Goal: Task Accomplishment & Management: Use online tool/utility

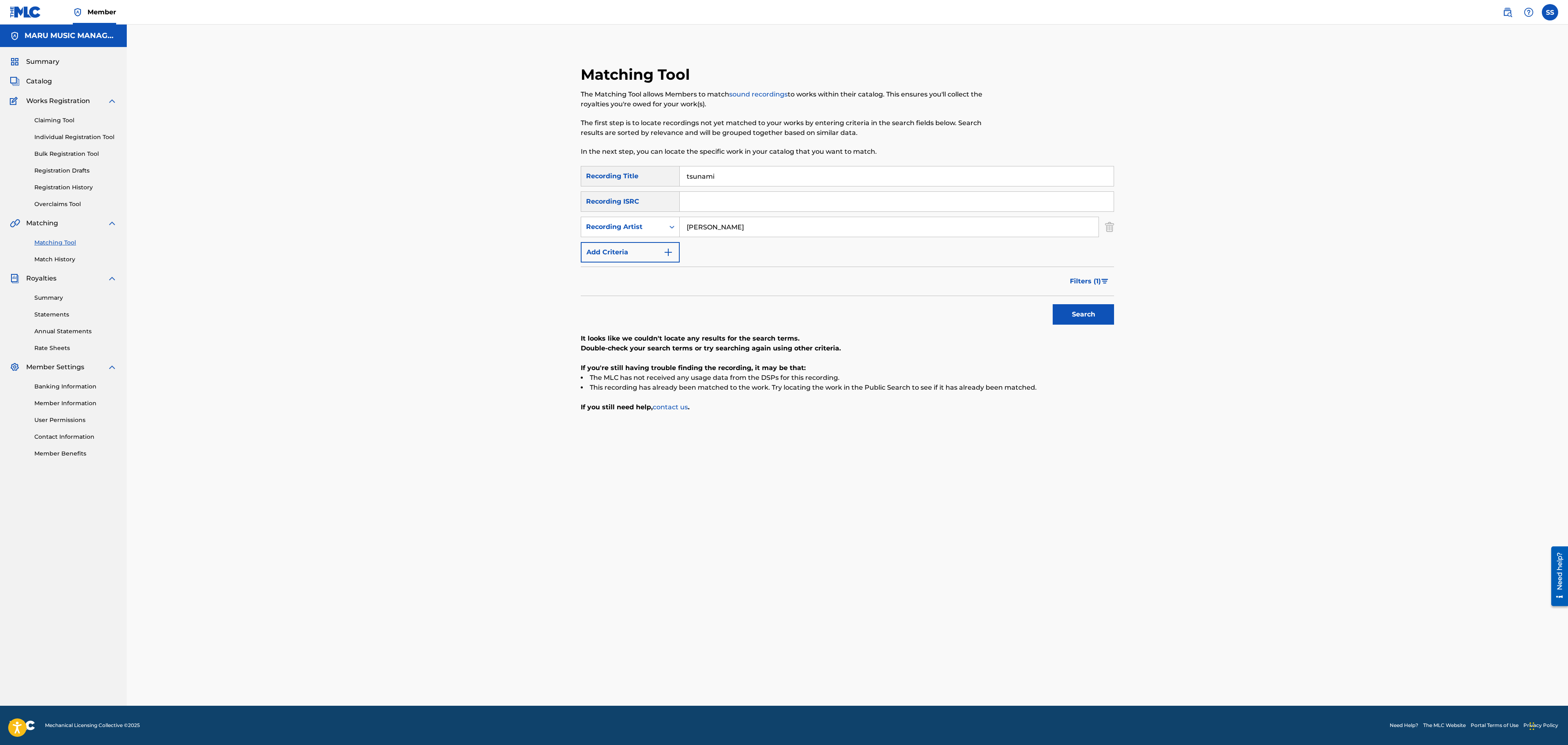
drag, startPoint x: 750, startPoint y: 181, endPoint x: 640, endPoint y: 176, distance: 110.1
click at [640, 176] on div "SearchWithCriteria0792869c-ade8-40b3-abdb-6915cba727a1 Recording Title tsunami" at bounding box center [847, 177] width 533 height 21
drag, startPoint x: 749, startPoint y: 229, endPoint x: 534, endPoint y: 228, distance: 215.0
click at [535, 228] on div "Matching Tool The Matching Tool allows Members to match sound recordings to wor…" at bounding box center [847, 365] width 1441 height 681
type input "krayzie bone"
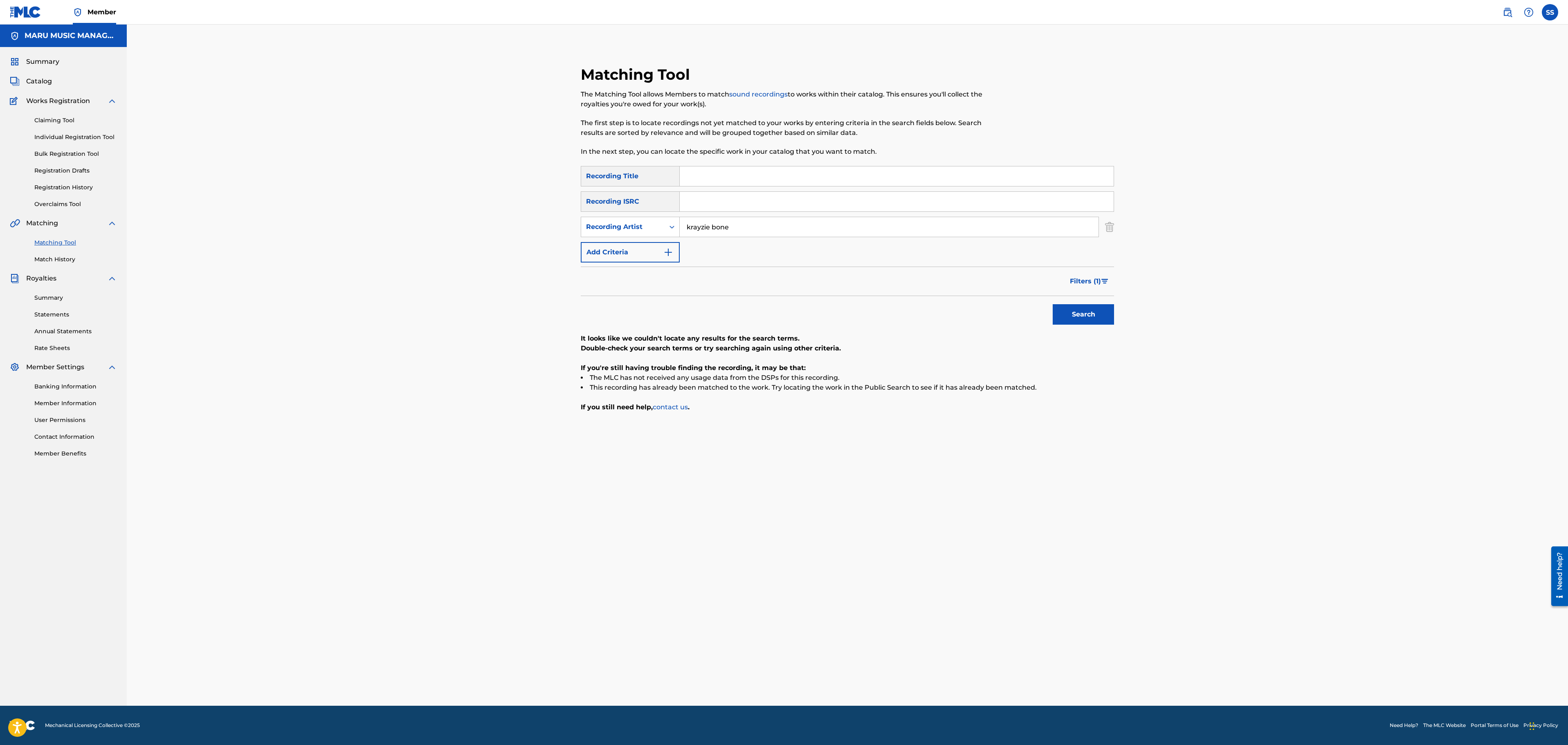
click at [1052, 304] on button "Search" at bounding box center [1083, 315] width 61 height 21
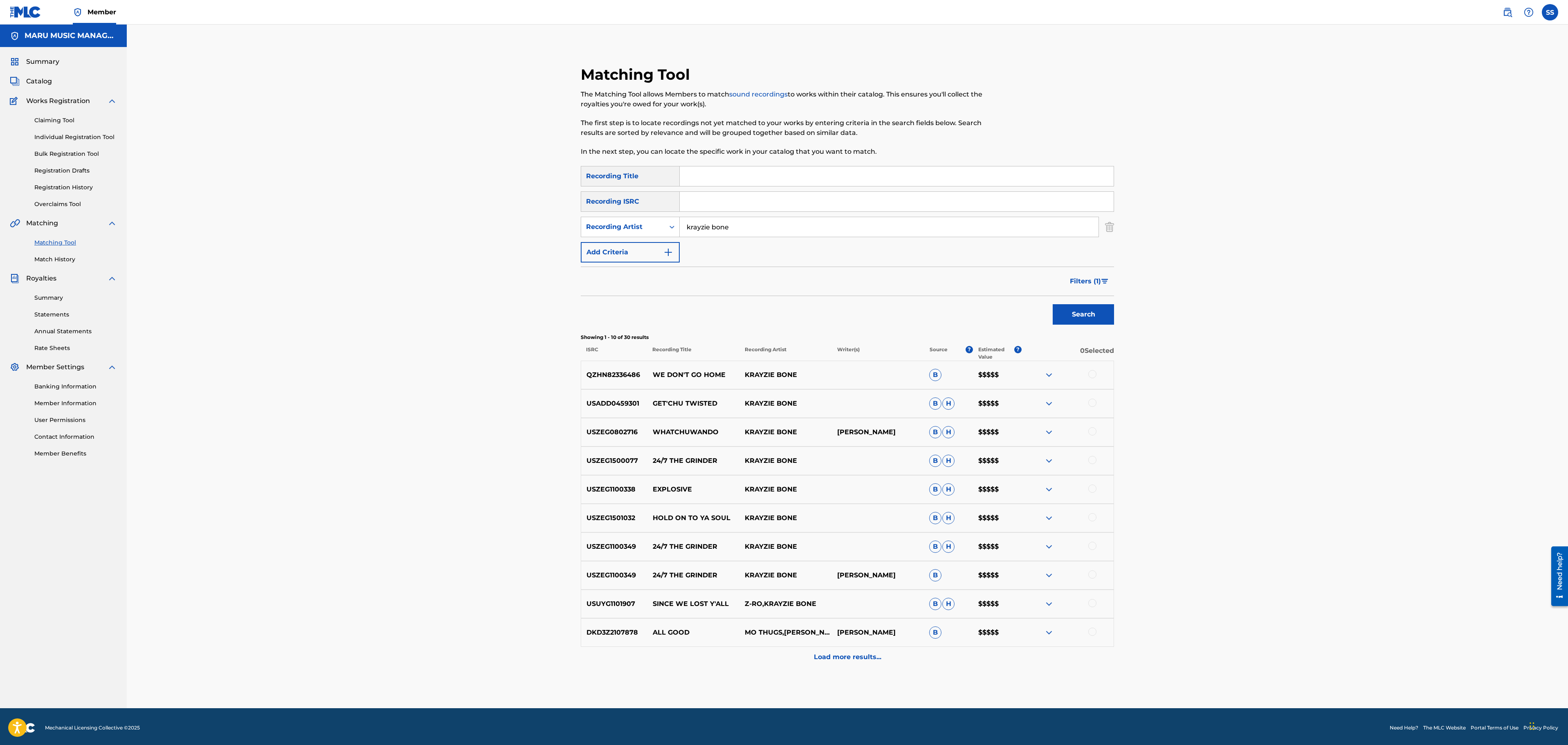
click at [873, 668] on div "Load more results..." at bounding box center [847, 657] width 533 height 21
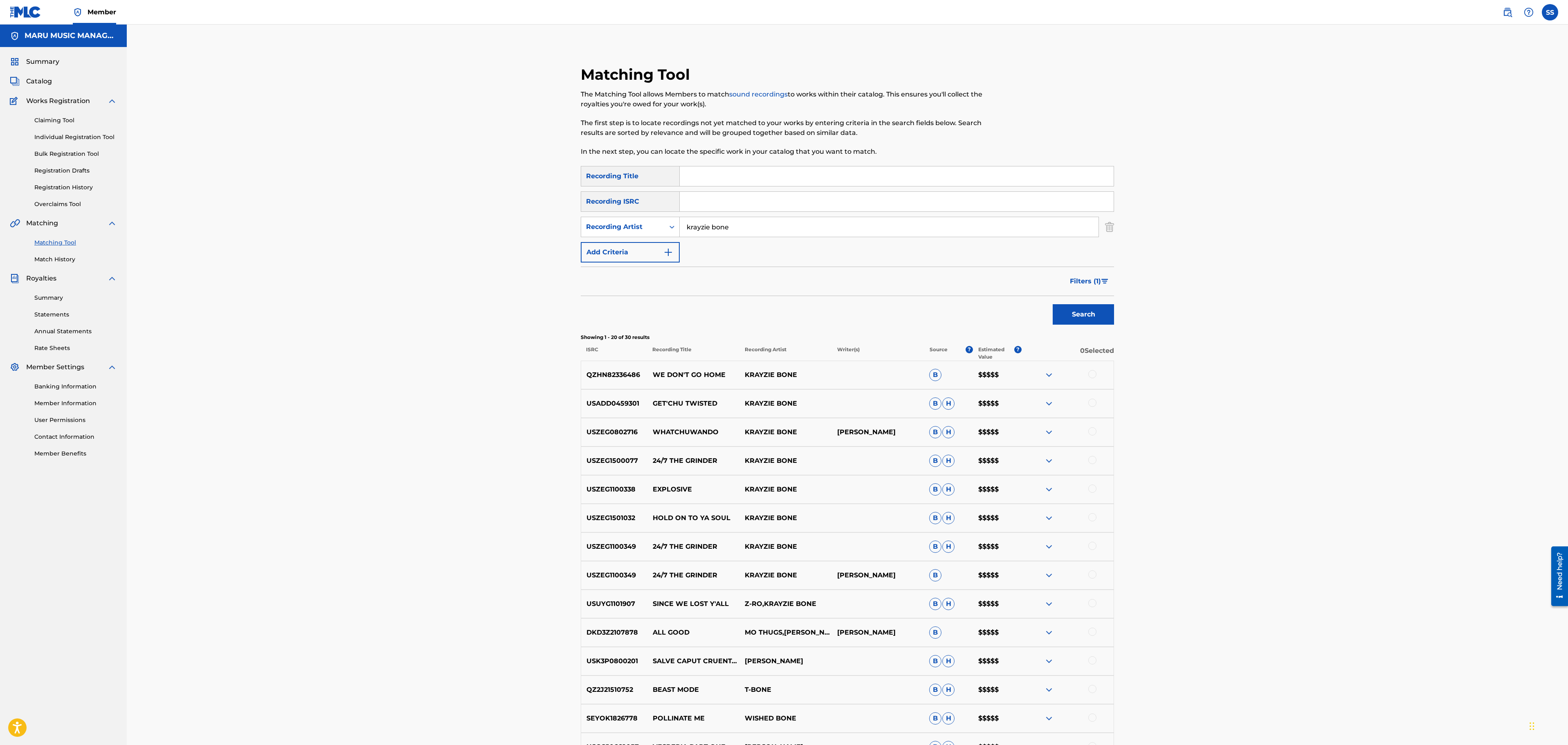
click at [724, 492] on p "EXPLOSIVE" at bounding box center [693, 489] width 92 height 10
click at [1051, 467] on div "USZEG1500077 24/7 THE GRINDER KRAYZIE BONE B H $$$$$" at bounding box center [847, 461] width 533 height 29
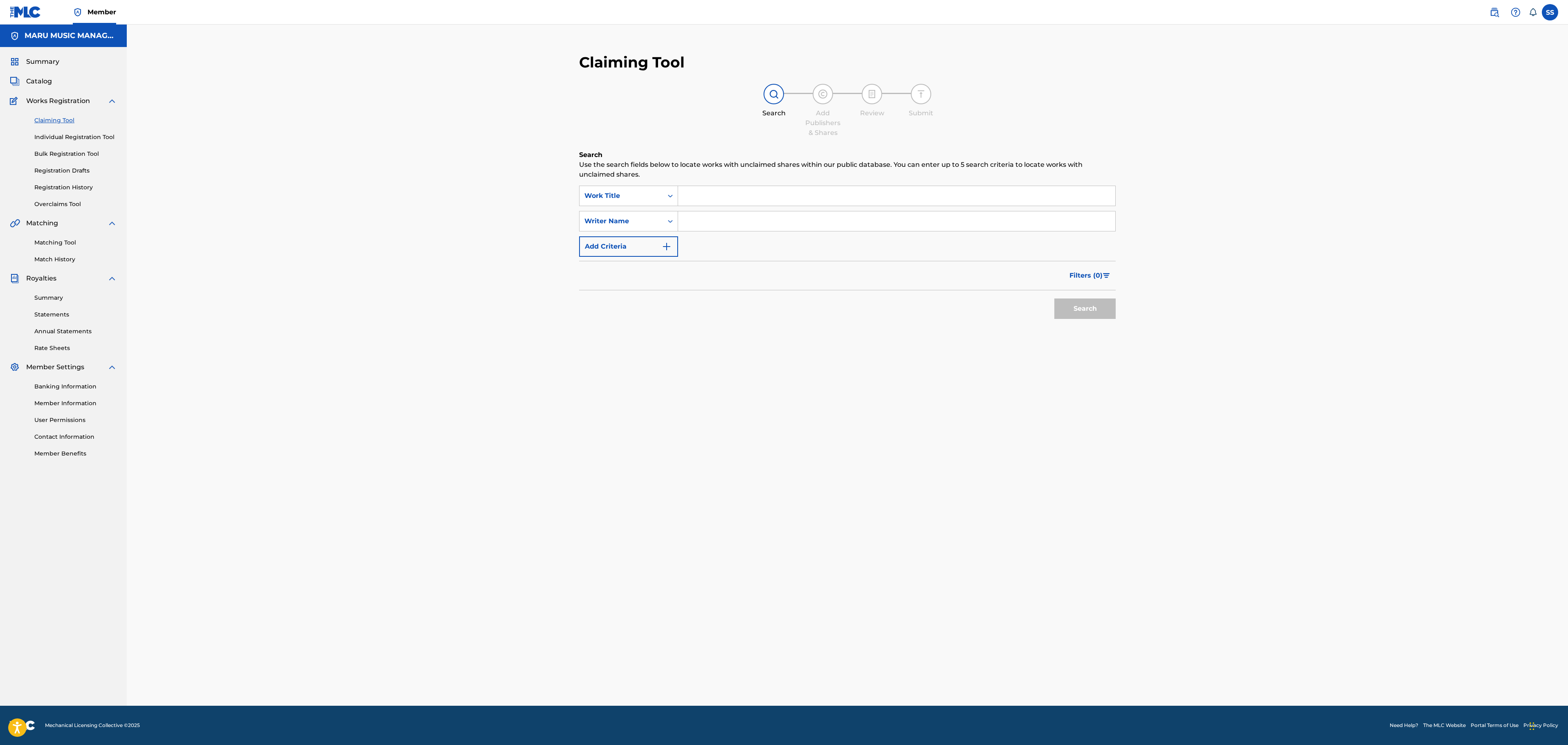
click at [719, 195] on input "Search Form" at bounding box center [897, 196] width 437 height 19
click at [716, 219] on input "Search Form" at bounding box center [897, 221] width 437 height 19
type input "[PERSON_NAME]"
click at [1054, 298] on button "Search" at bounding box center [1085, 309] width 61 height 21
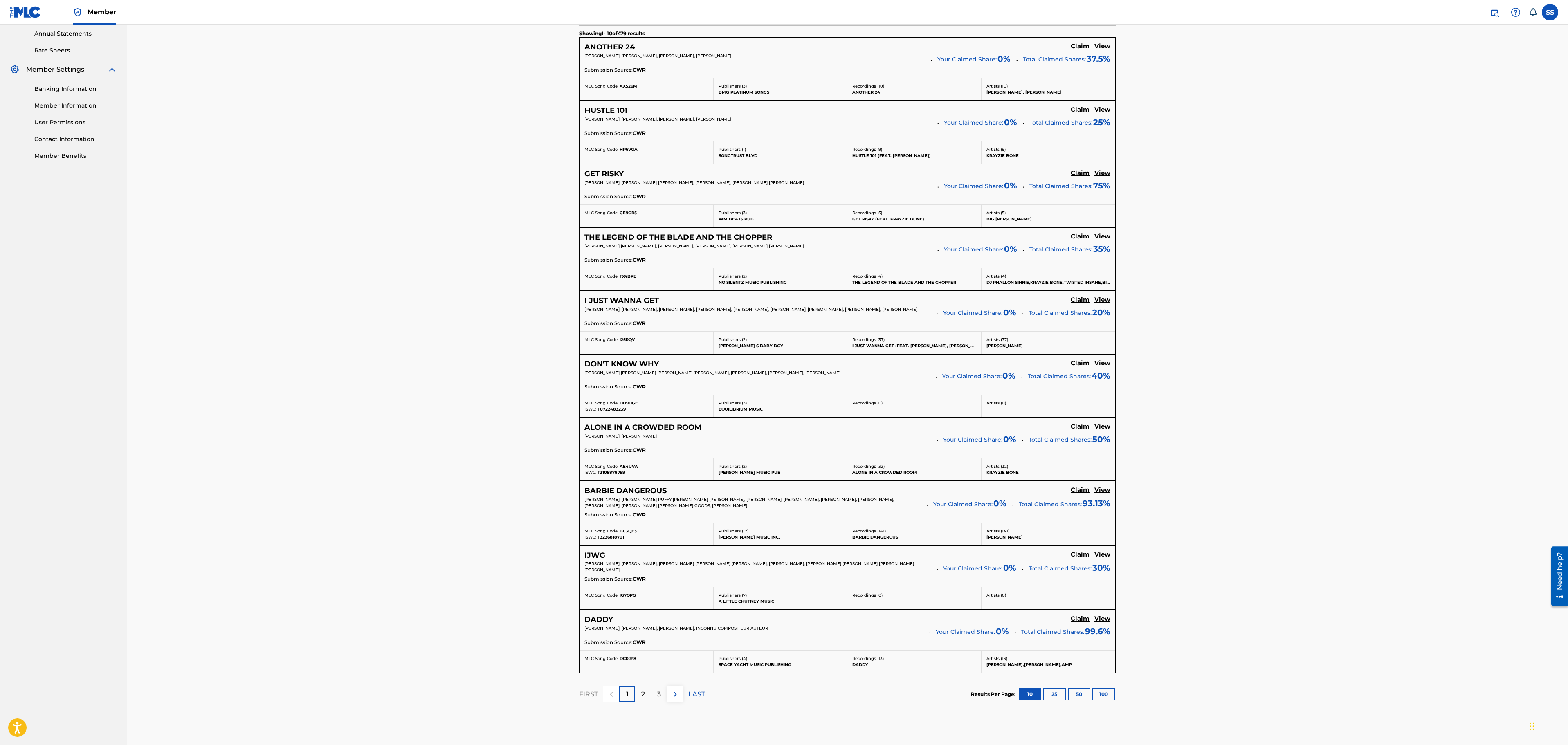
scroll to position [371, 0]
